Goal: Transaction & Acquisition: Purchase product/service

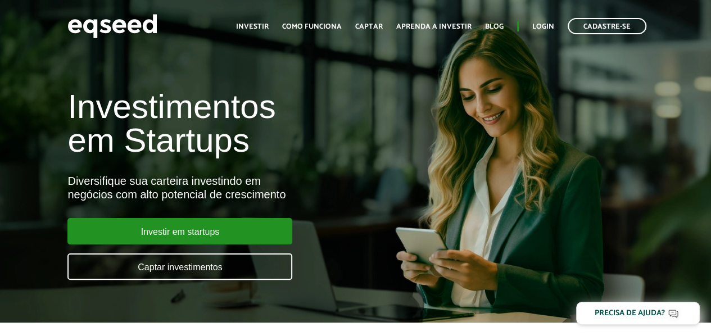
click at [531, 26] on ul "Início Investir Como funciona Captar Aprenda a investir Blog Login Cadastre-se" at bounding box center [441, 26] width 422 height 16
click at [538, 26] on link "Login" at bounding box center [543, 26] width 22 height 7
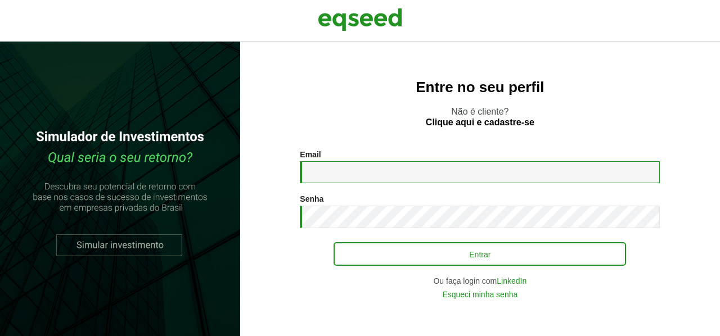
type input "**********"
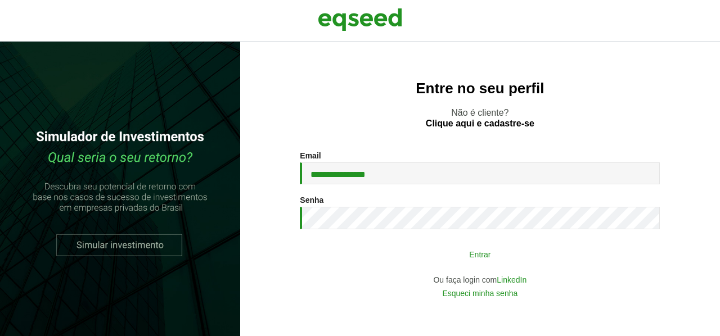
click at [440, 248] on button "Entrar" at bounding box center [479, 253] width 292 height 21
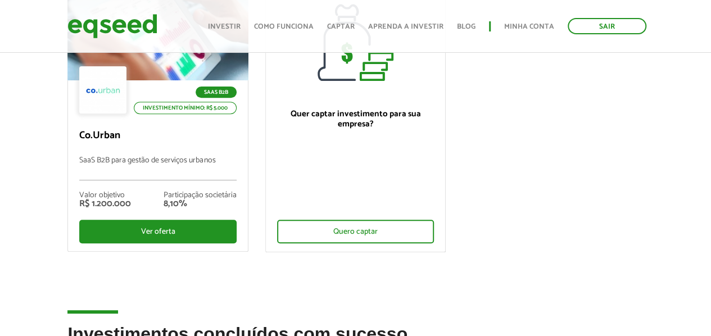
scroll to position [169, 0]
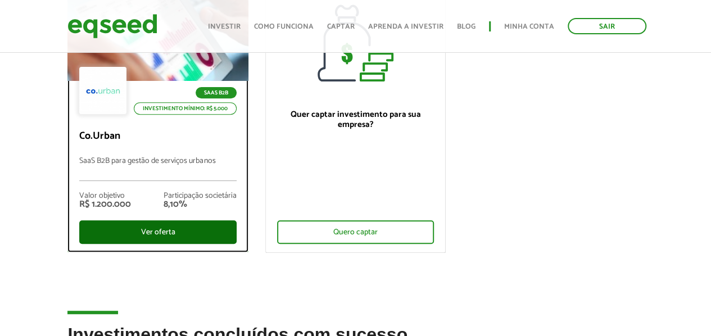
click at [157, 225] on div "Ver oferta" at bounding box center [157, 232] width 157 height 24
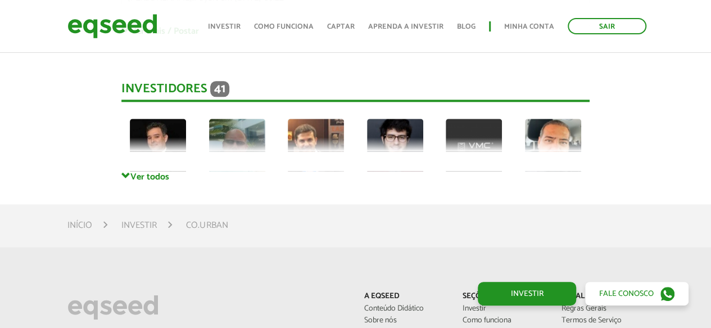
scroll to position [2739, 0]
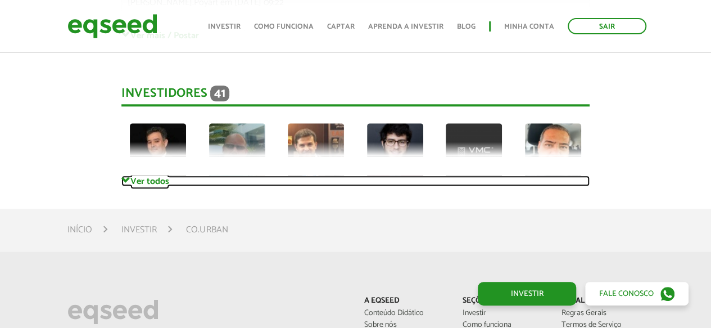
click at [145, 177] on link "Ver todos" at bounding box center [355, 180] width 468 height 11
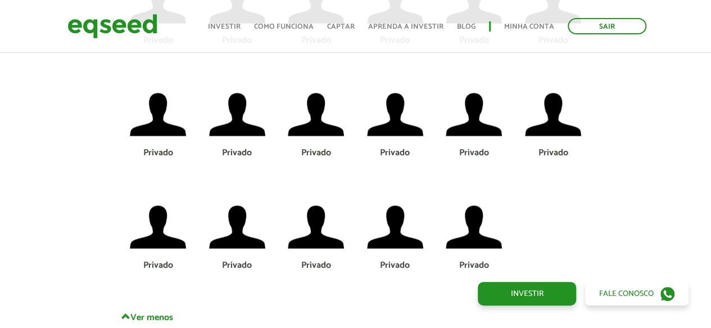
scroll to position [3469, 0]
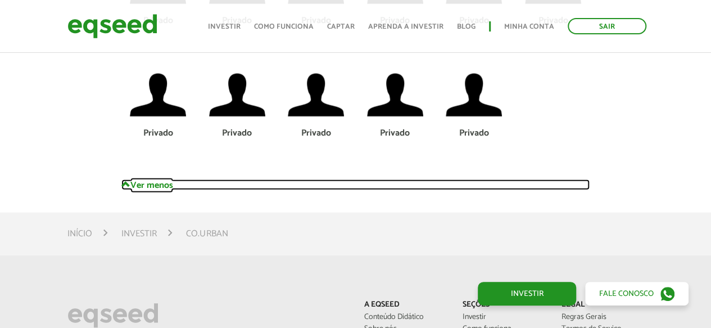
click at [158, 186] on link "Ver menos" at bounding box center [355, 184] width 468 height 11
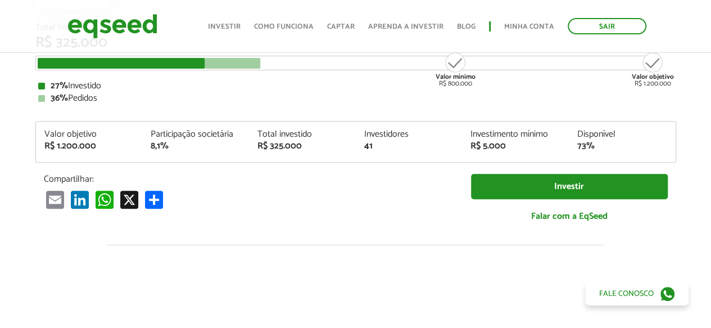
scroll to position [0, 0]
